Goal: Find specific page/section: Find specific page/section

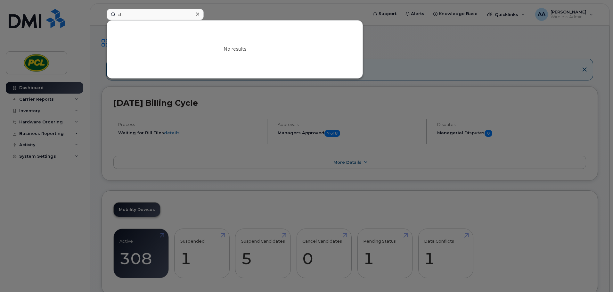
type input "c"
click at [60, 183] on div at bounding box center [306, 146] width 613 height 292
click at [127, 13] on input at bounding box center [155, 15] width 97 height 12
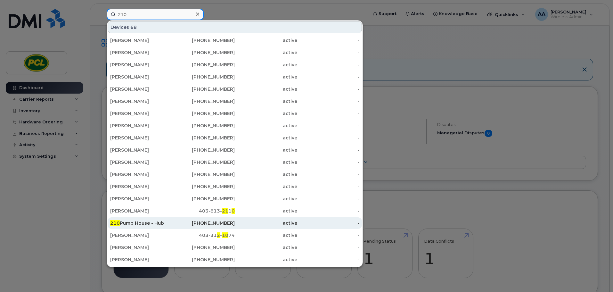
type input "210"
click at [146, 224] on div "210 Pump House - Hub" at bounding box center [141, 223] width 62 height 6
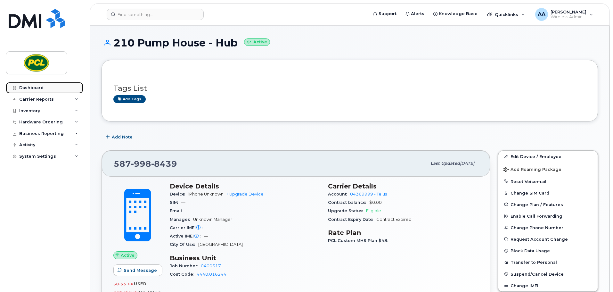
click at [29, 87] on div "Dashboard" at bounding box center [31, 87] width 24 height 5
